Goal: Obtain resource: Download file/media

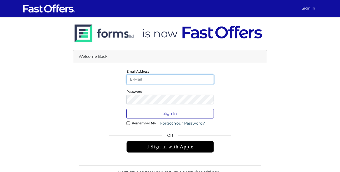
type input "[EMAIL_ADDRESS][DOMAIN_NAME]"
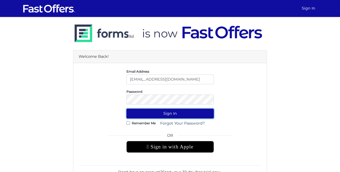
click at [170, 111] on button "Sign In" at bounding box center [169, 114] width 87 height 10
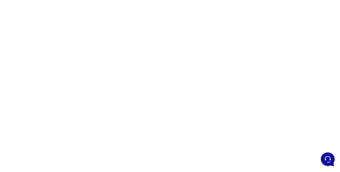
scroll to position [40, 0]
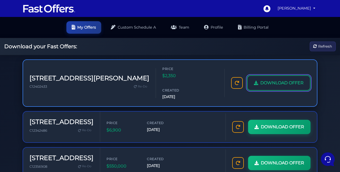
click at [260, 80] on span "DOWNLOAD OFFER" at bounding box center [281, 83] width 43 height 7
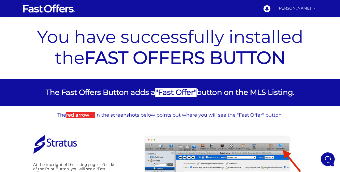
click at [307, 14] on ul "0 [PERSON_NAME] My Offers My Profile" at bounding box center [289, 8] width 57 height 12
click at [305, 10] on link "[PERSON_NAME]" at bounding box center [297, 8] width 42 height 10
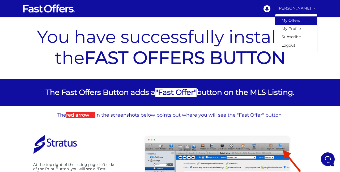
click at [288, 20] on link "My Offers" at bounding box center [296, 20] width 42 height 8
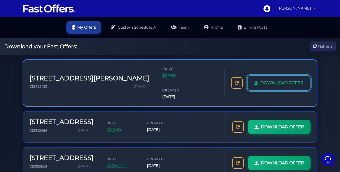
click at [255, 81] on icon at bounding box center [256, 83] width 4 height 4
